Goal: Task Accomplishment & Management: Manage account settings

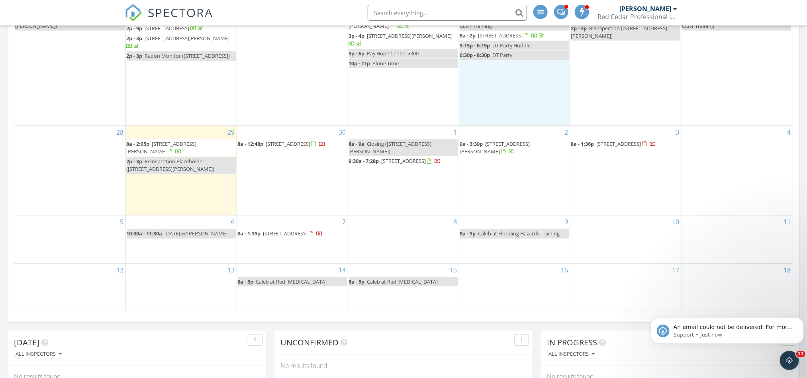
scroll to position [684, 826]
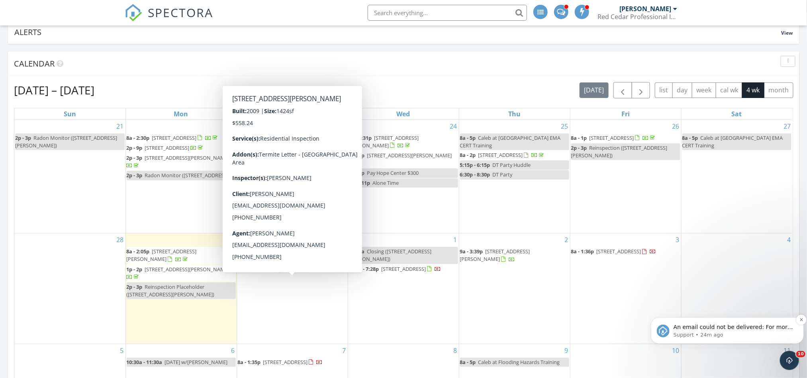
click at [749, 334] on p "Support • 24m ago" at bounding box center [733, 334] width 120 height 7
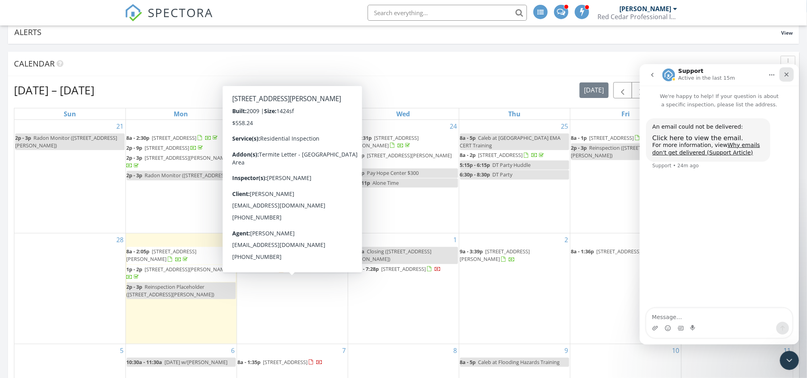
click at [786, 74] on icon "Close" at bounding box center [786, 74] width 4 height 4
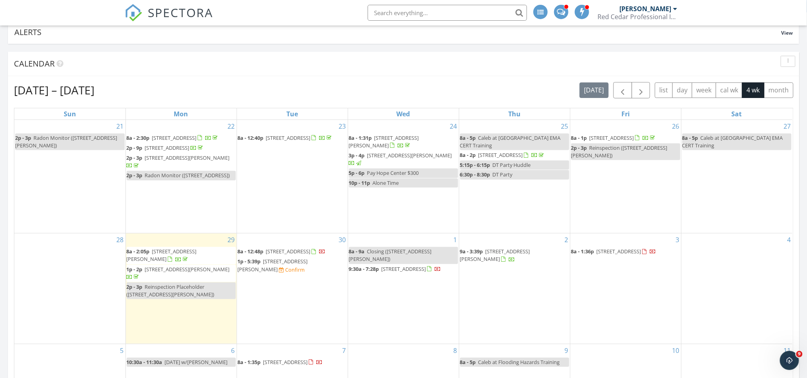
click at [174, 259] on link "8a - 2:05p 535 Caskey Dr, Clarksville 37042" at bounding box center [181, 255] width 109 height 17
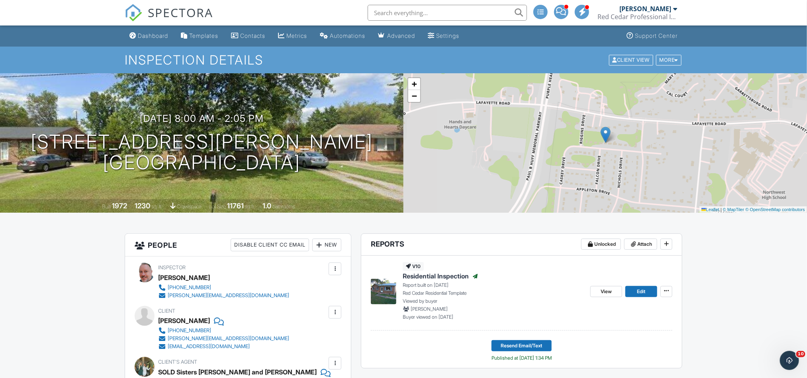
drag, startPoint x: 329, startPoint y: 163, endPoint x: 127, endPoint y: 127, distance: 205.1
click at [127, 127] on div "09/29/2025 8:00 am - 2:05 pm 535 Caskey Dr Clarksville, TN 37042" at bounding box center [202, 143] width 404 height 60
drag, startPoint x: 338, startPoint y: 170, endPoint x: 133, endPoint y: 147, distance: 206.4
click at [133, 147] on div "09/29/2025 8:00 am - 2:05 pm 535 Caskey Dr Clarksville, TN 37042" at bounding box center [202, 143] width 404 height 60
copy h1 "535 Caskey Dr Clarksville, TN 37042"
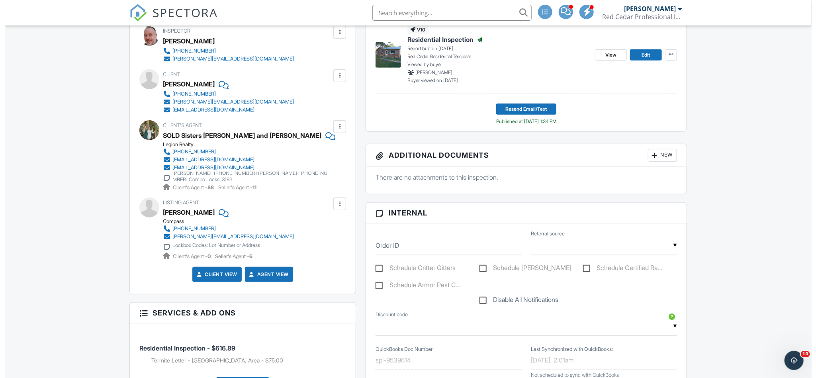
scroll to position [239, 0]
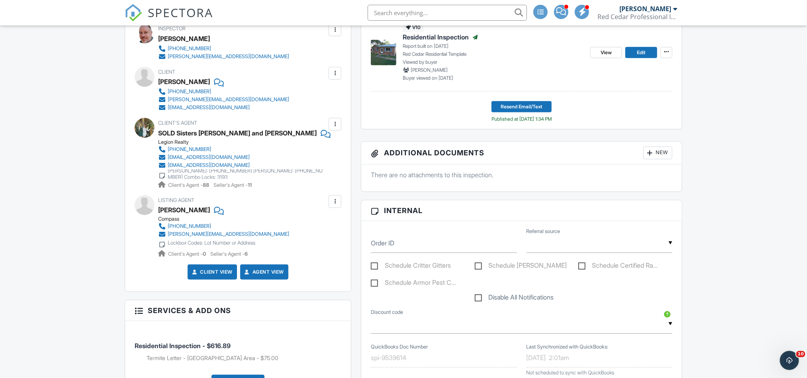
click at [658, 149] on div "New" at bounding box center [657, 153] width 29 height 13
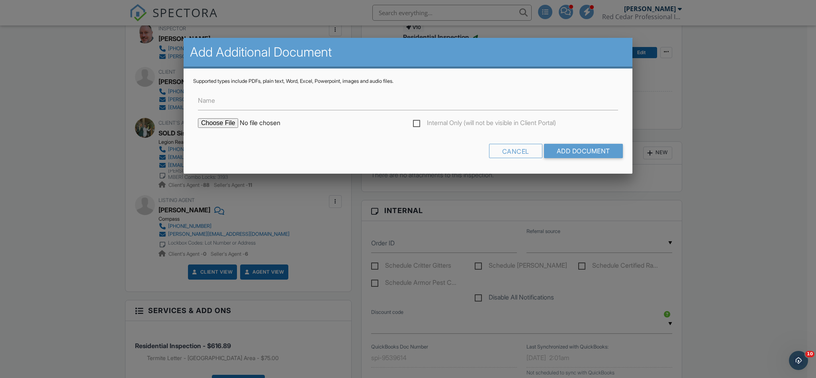
click at [232, 122] on input "file" at bounding box center [265, 123] width 135 height 10
type input "C:\fakepath\535 Caskey Dr - Form NPMA-33.pdf"
click at [575, 154] on input "Add Document" at bounding box center [583, 151] width 79 height 14
